Goal: Task Accomplishment & Management: Use online tool/utility

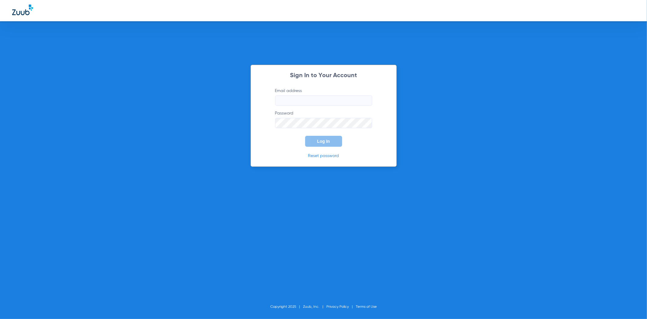
type input "[EMAIL_ADDRESS][DOMAIN_NAME]"
click at [331, 141] on button "Log In" at bounding box center [323, 141] width 37 height 11
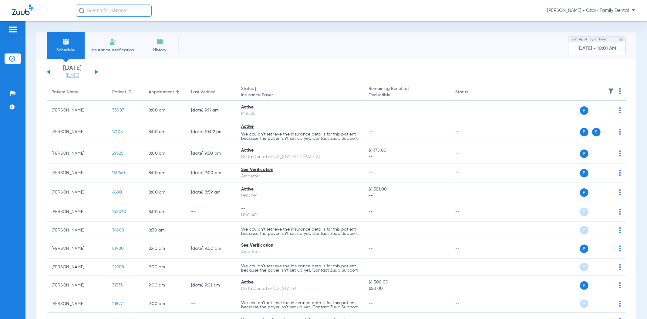
click at [78, 76] on link "[DATE]" at bounding box center [72, 76] width 36 height 6
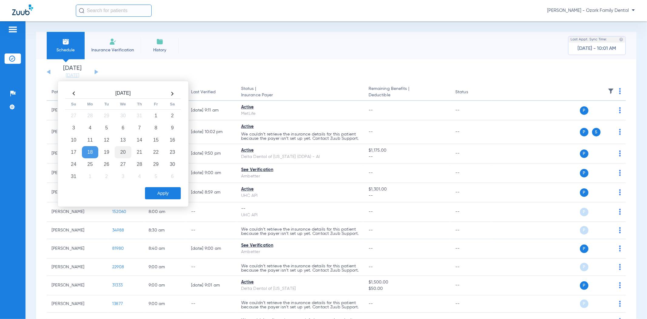
click at [127, 152] on td "20" at bounding box center [123, 152] width 16 height 12
click at [163, 196] on button "Apply" at bounding box center [163, 193] width 36 height 12
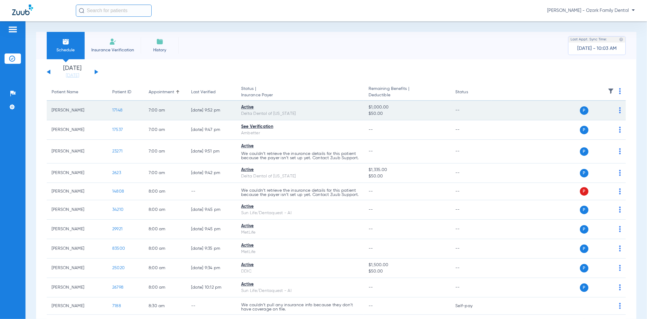
click at [120, 110] on span "17148" at bounding box center [117, 110] width 10 height 4
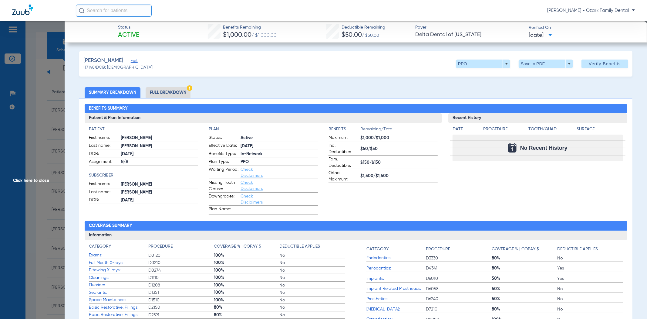
click at [35, 119] on span "Click here to close" at bounding box center [32, 180] width 65 height 319
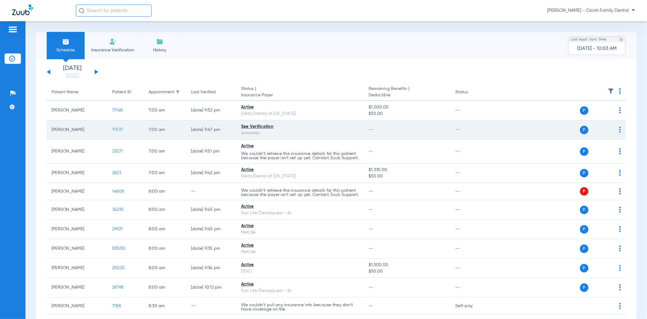
click at [118, 129] on span "17537" at bounding box center [117, 129] width 11 height 4
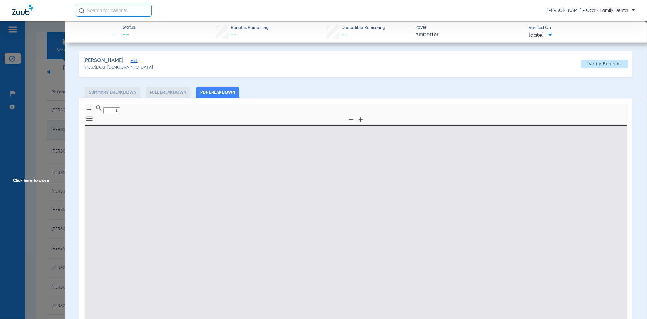
type input "0"
select select "page-width"
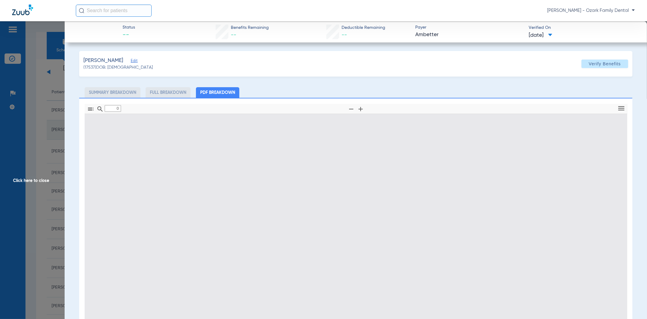
type input "1"
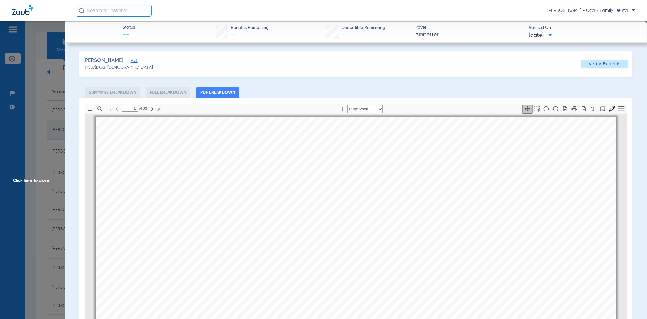
scroll to position [3, 0]
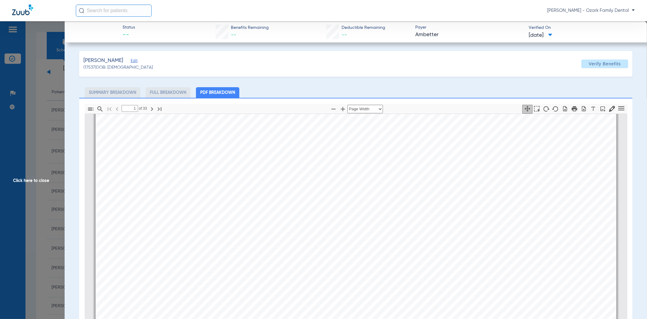
click at [36, 141] on span "Click here to close" at bounding box center [32, 180] width 65 height 319
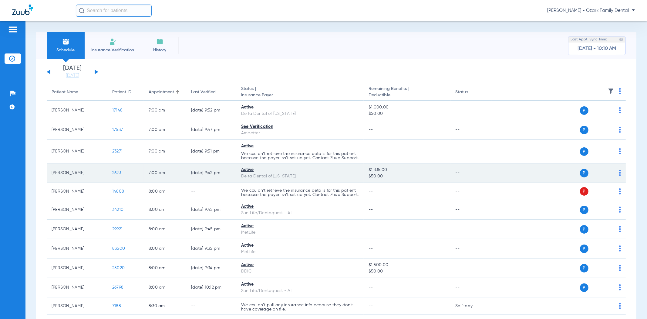
click at [119, 175] on span "2623" at bounding box center [116, 173] width 9 height 4
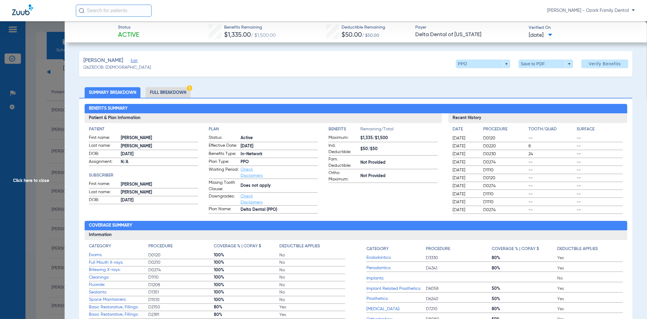
scroll to position [202, 0]
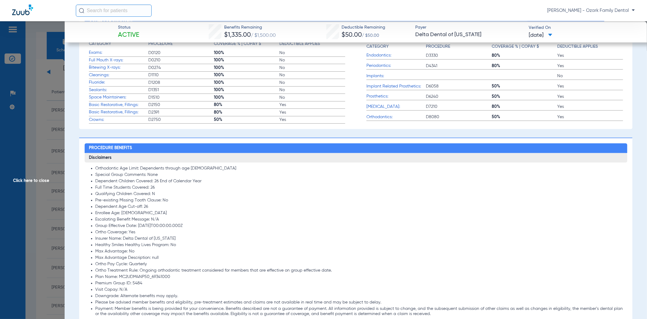
click at [44, 165] on span "Click here to close" at bounding box center [32, 180] width 65 height 319
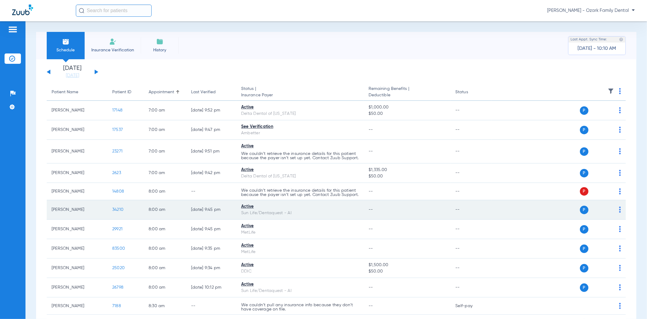
click at [119, 211] on span "34210" at bounding box center [117, 209] width 11 height 4
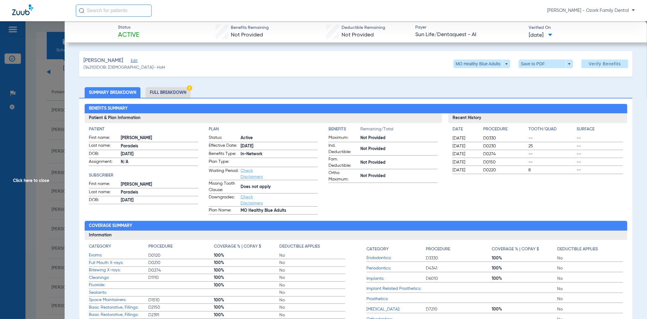
click at [39, 173] on span "Click here to close" at bounding box center [32, 180] width 65 height 319
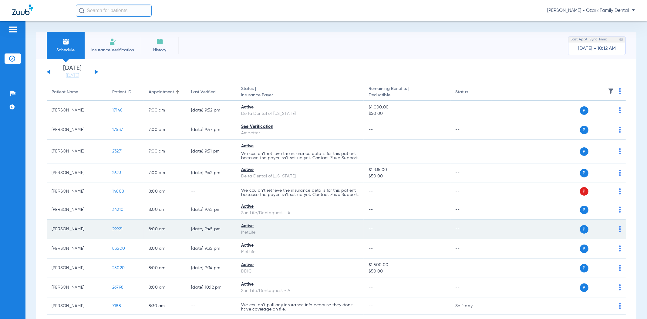
click at [120, 231] on span "29921" at bounding box center [117, 229] width 10 height 4
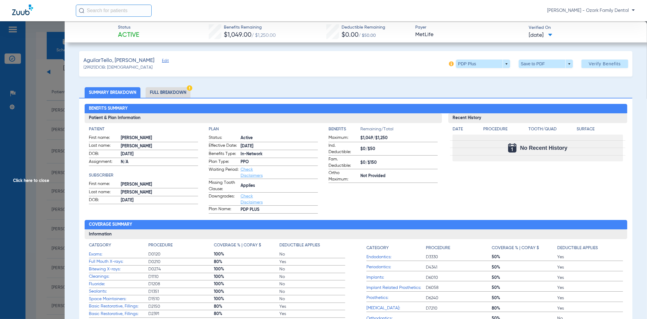
scroll to position [101, 0]
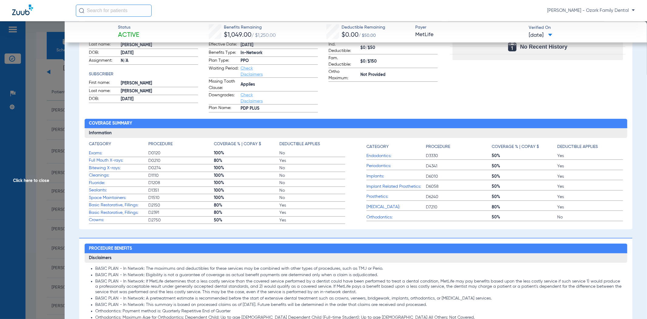
drag, startPoint x: 235, startPoint y: 224, endPoint x: 204, endPoint y: 163, distance: 67.6
click at [204, 163] on span "D0210" at bounding box center [181, 160] width 66 height 6
click at [348, 218] on div "Category Procedure Coverage % | Copay $ Deductible Applies Exams: D0120 100% No…" at bounding box center [356, 182] width 534 height 83
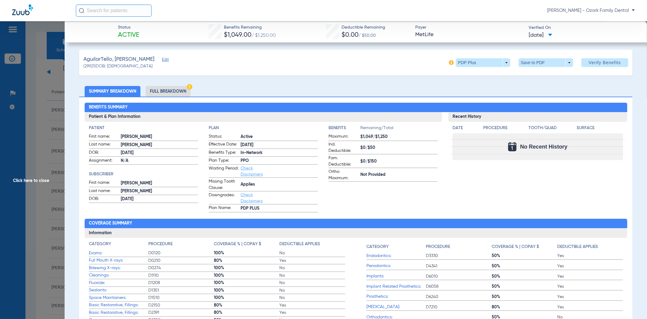
scroll to position [0, 0]
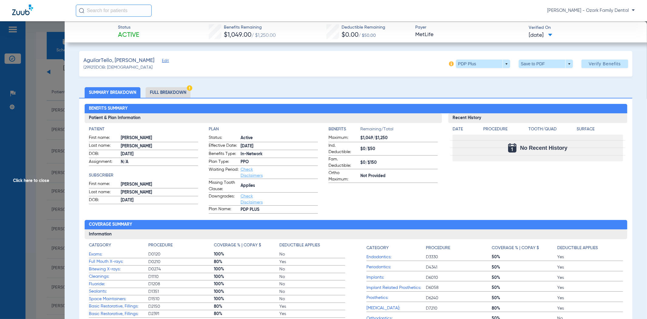
drag, startPoint x: 274, startPoint y: 101, endPoint x: 237, endPoint y: 103, distance: 37.0
click at [274, 101] on div "Benefits Summary Patient & Plan Information Patient First name: [PERSON_NAME] L…" at bounding box center [355, 214] width 553 height 232
click at [34, 183] on span "Click here to close" at bounding box center [32, 180] width 65 height 319
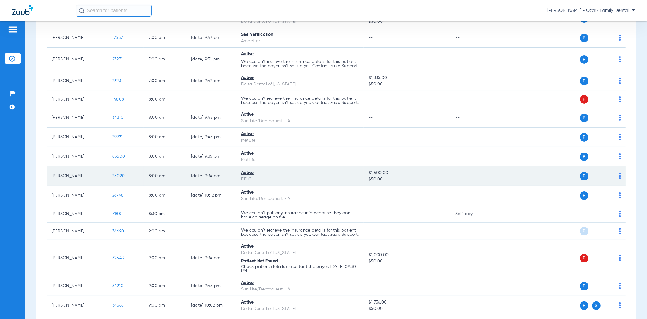
scroll to position [101, 0]
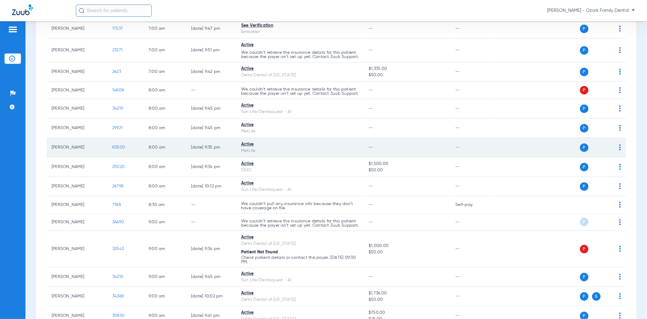
click at [120, 149] on span "83500" at bounding box center [118, 147] width 13 height 4
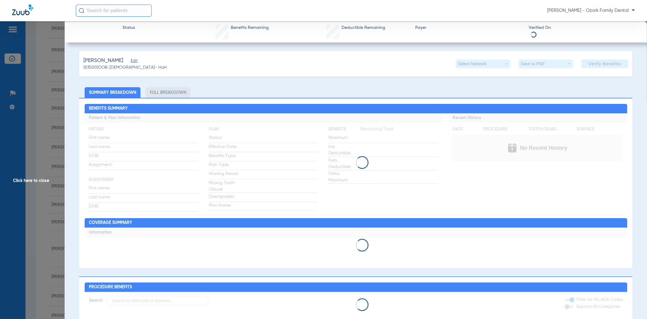
click at [23, 160] on span "Click here to close" at bounding box center [32, 180] width 65 height 319
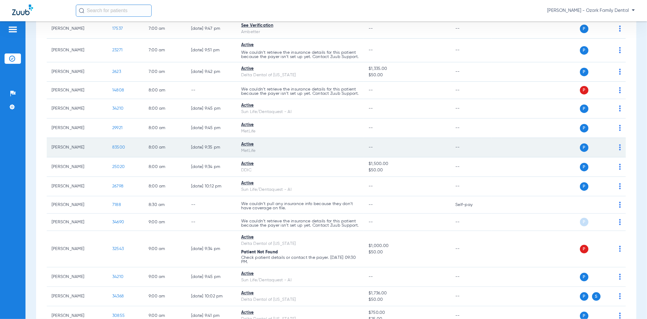
click at [125, 149] on span "83500" at bounding box center [118, 147] width 13 height 4
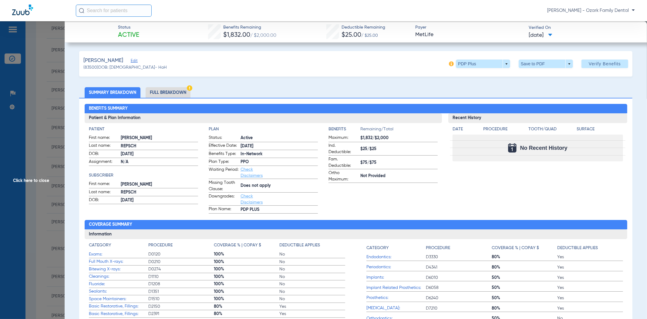
click at [25, 174] on span "Click here to close" at bounding box center [32, 180] width 65 height 319
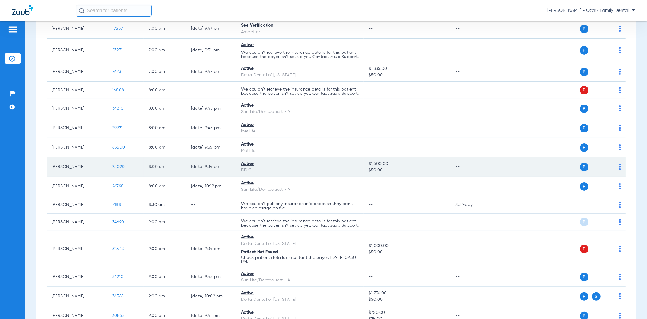
click at [116, 169] on span "25020" at bounding box center [118, 166] width 12 height 4
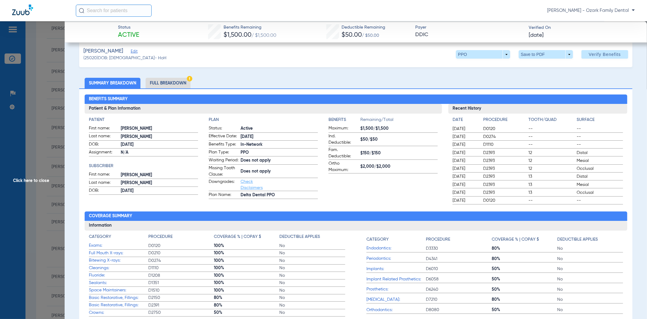
scroll to position [0, 0]
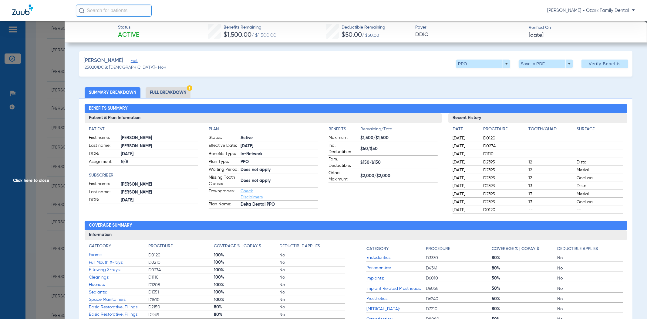
click at [168, 93] on li "Full Breakdown" at bounding box center [168, 92] width 45 height 11
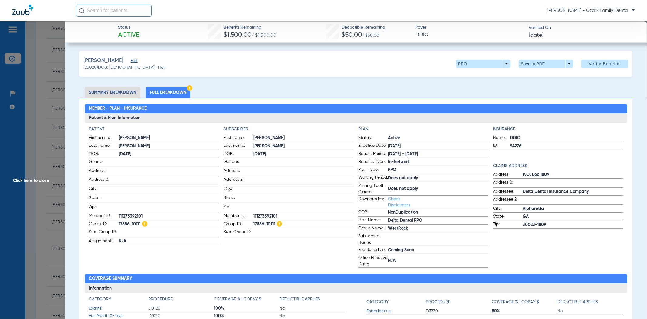
click at [272, 240] on app-subscriber-information "Subscriber First name: [PERSON_NAME] Last name: [PERSON_NAME]: [DEMOGRAPHIC_DAT…" at bounding box center [289, 196] width 130 height 141
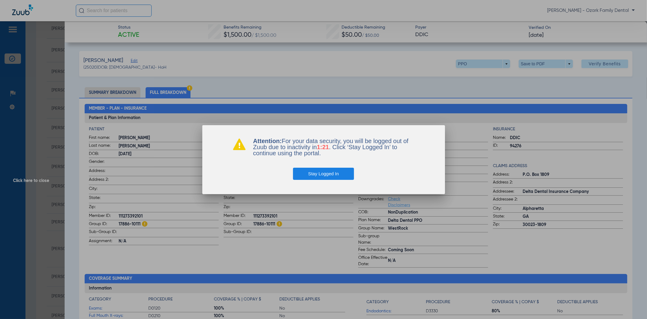
click at [323, 175] on button "Stay Logged In" at bounding box center [323, 173] width 61 height 12
